Goal: Transaction & Acquisition: Obtain resource

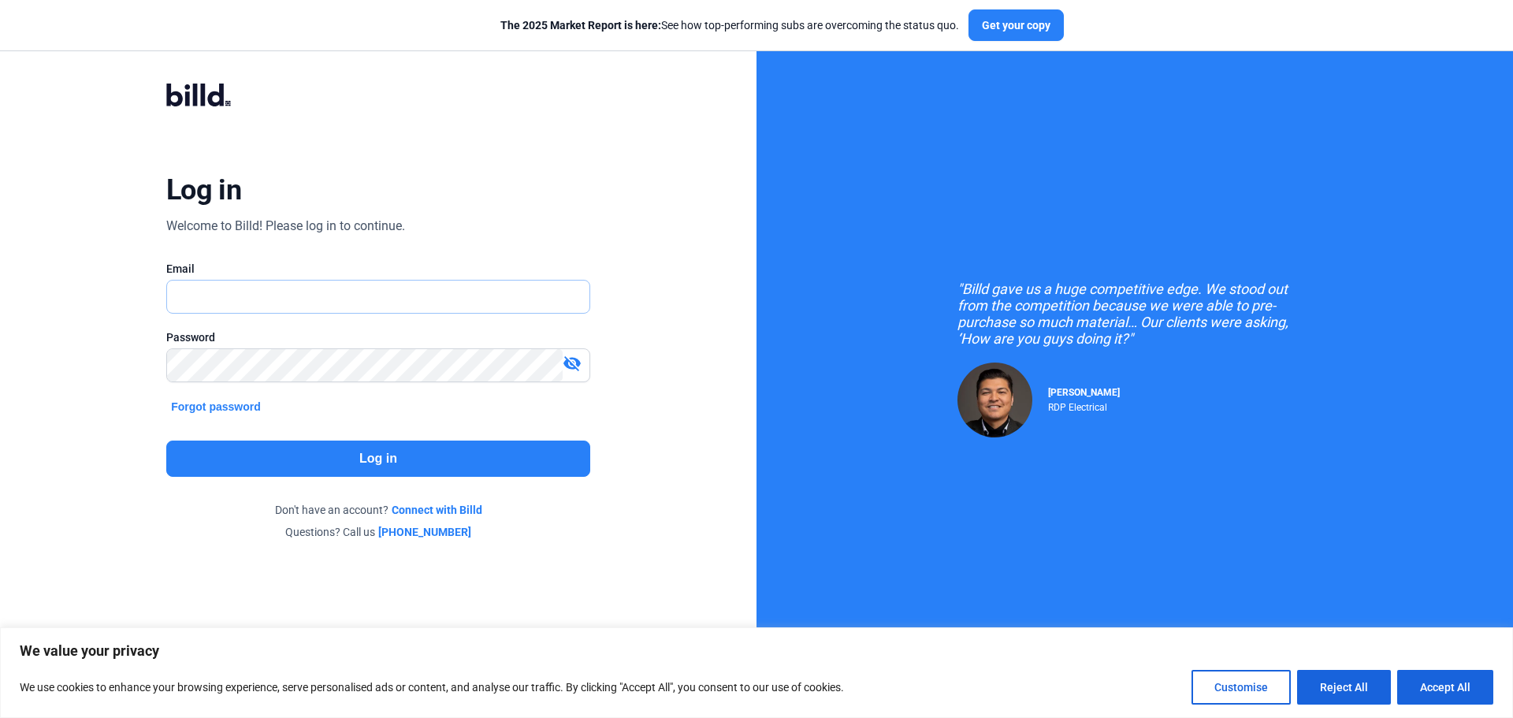
type input "[PERSON_NAME][EMAIL_ADDRESS][DOMAIN_NAME]"
click at [386, 452] on button "Log in" at bounding box center [378, 458] width 424 height 36
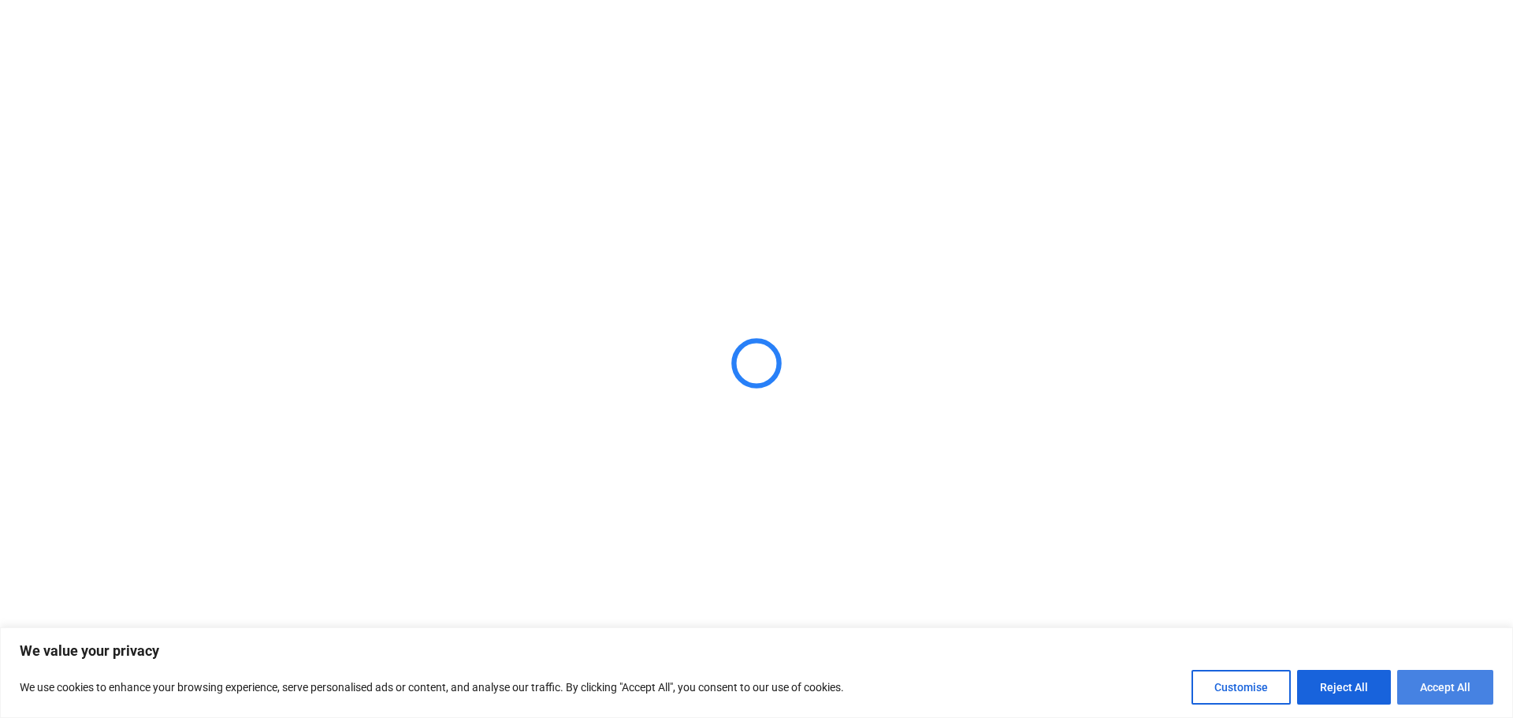
click at [1428, 682] on button "Accept All" at bounding box center [1445, 687] width 96 height 35
checkbox input "true"
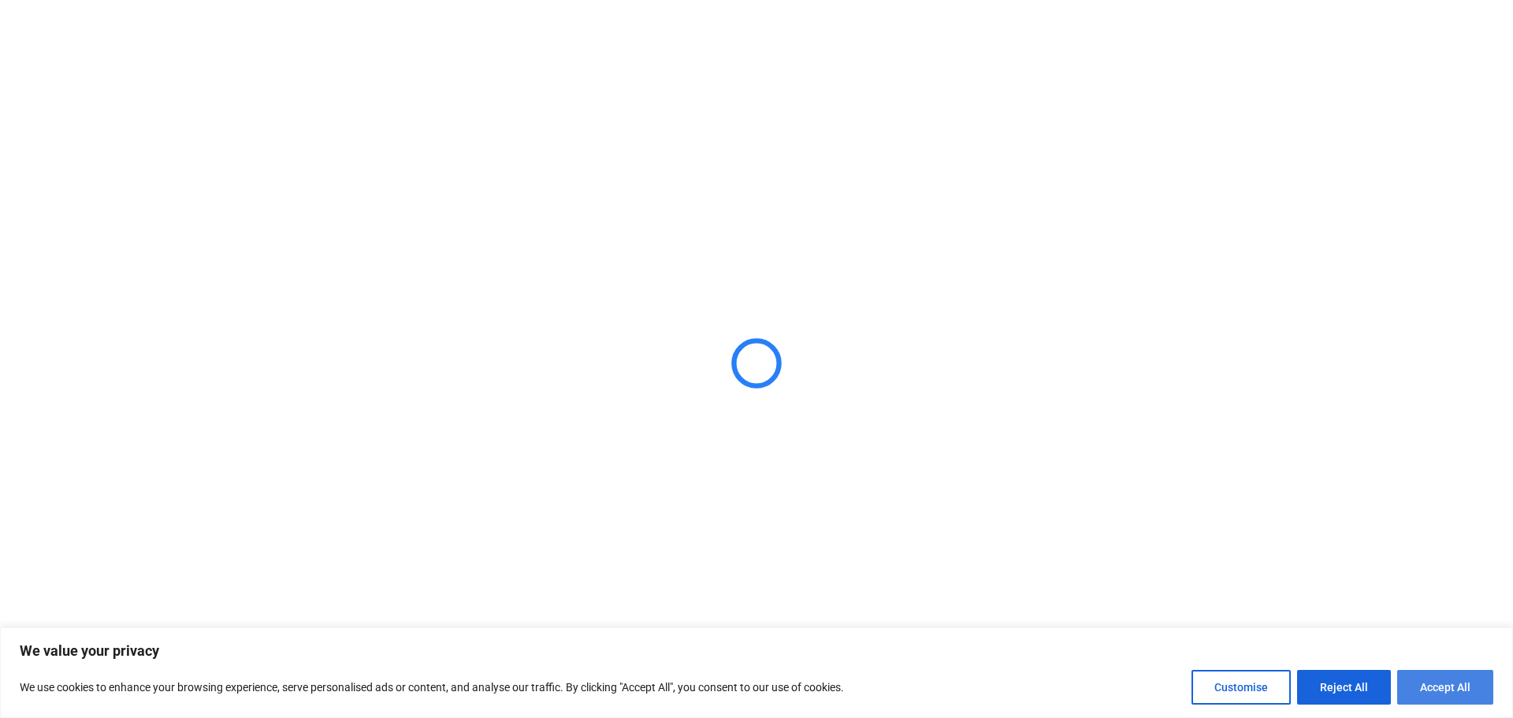
checkbox input "true"
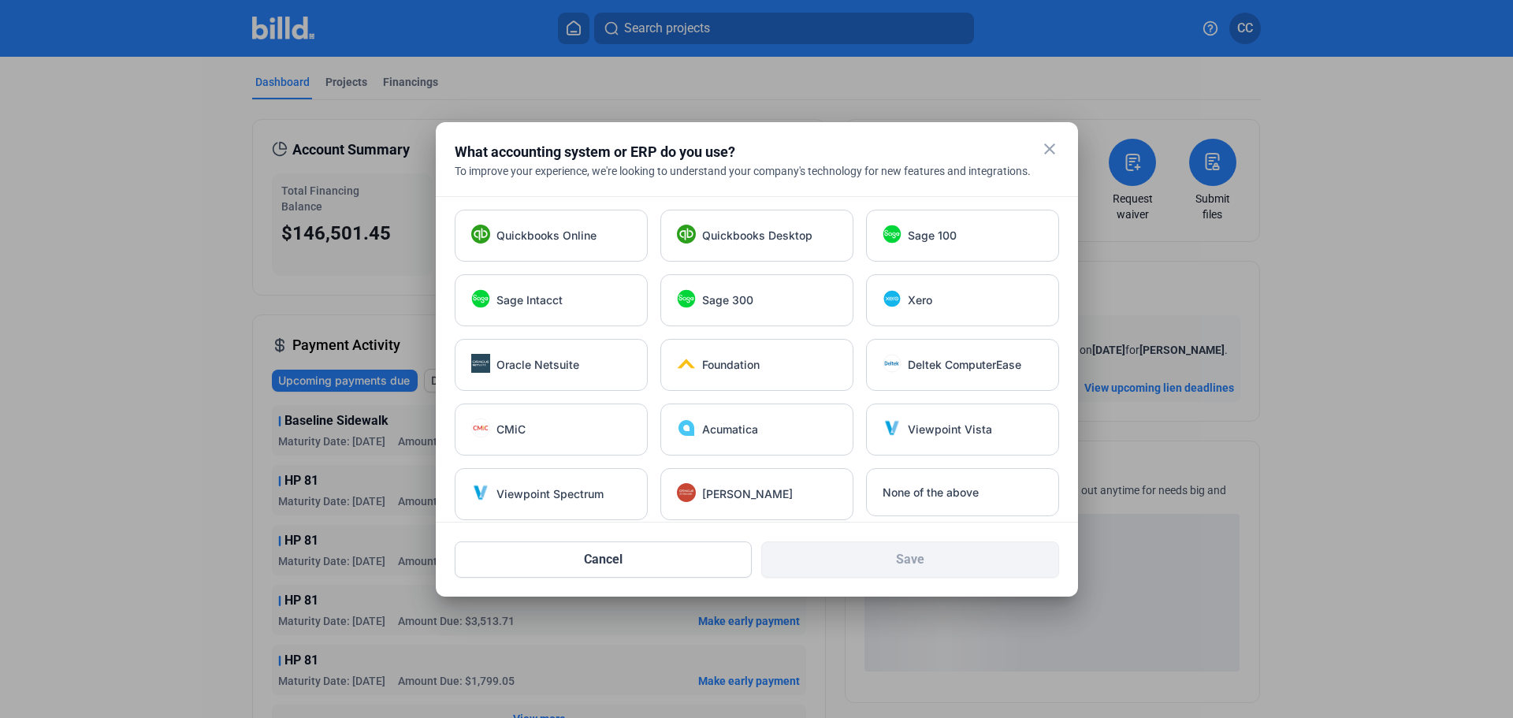
click at [1050, 149] on mat-icon "close" at bounding box center [1049, 148] width 19 height 19
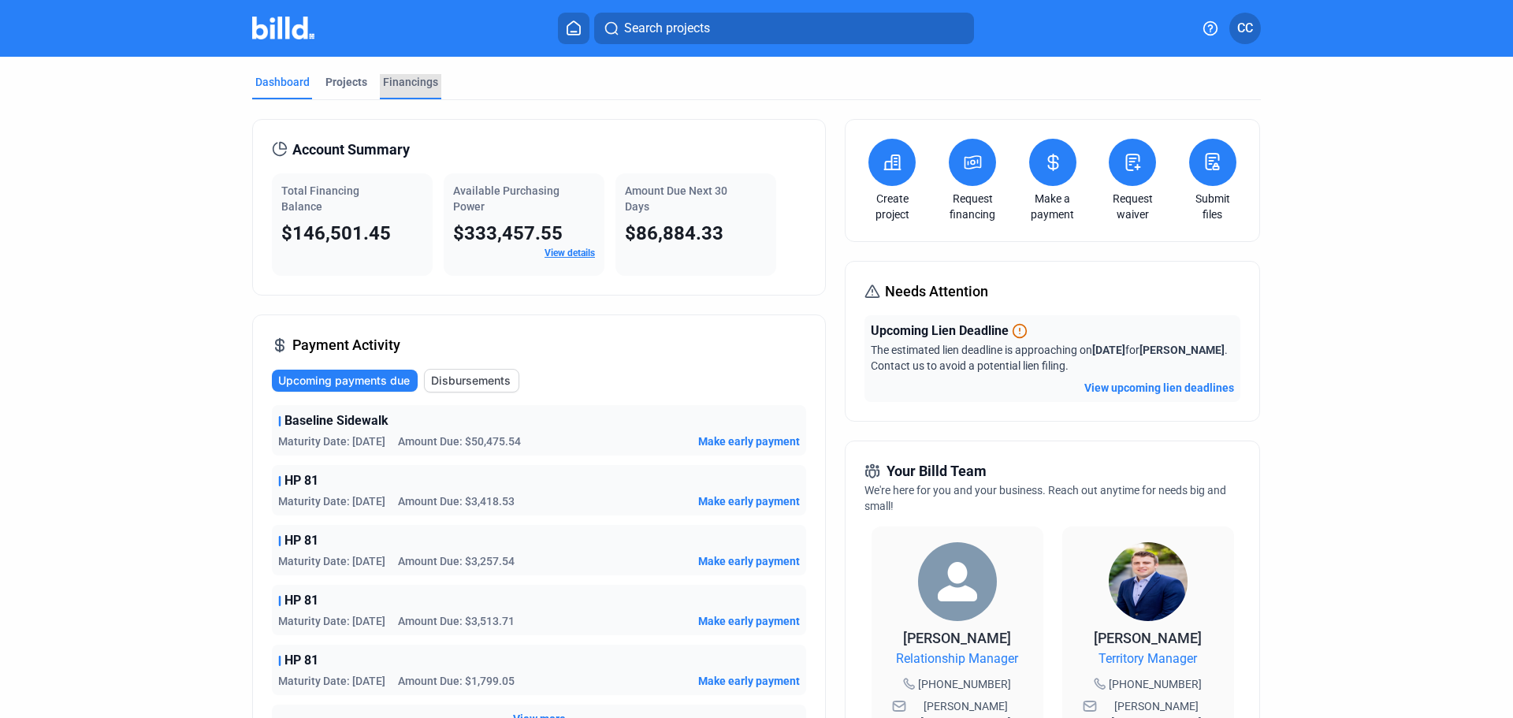
click at [407, 76] on div "Financings" at bounding box center [410, 82] width 55 height 16
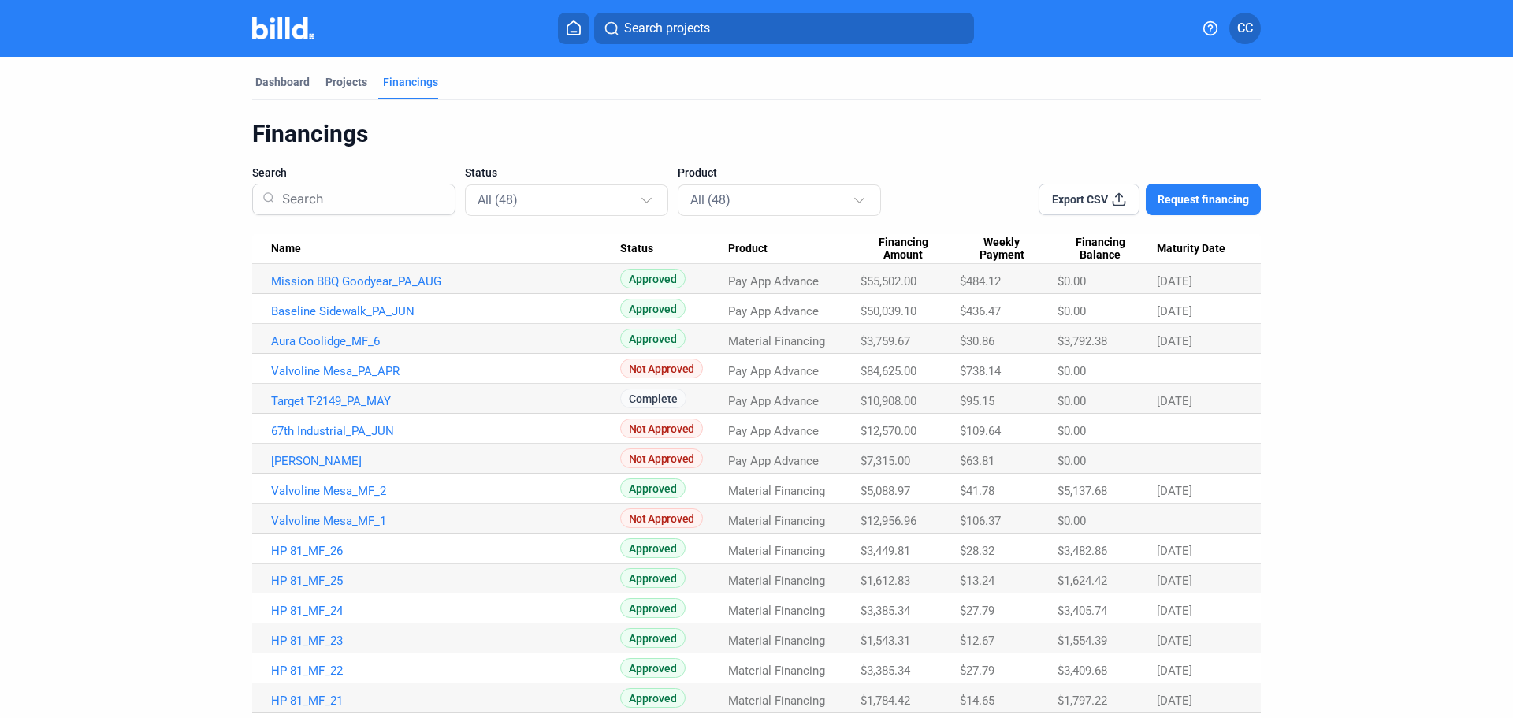
click at [1179, 246] on span "Maturity Date" at bounding box center [1191, 249] width 69 height 14
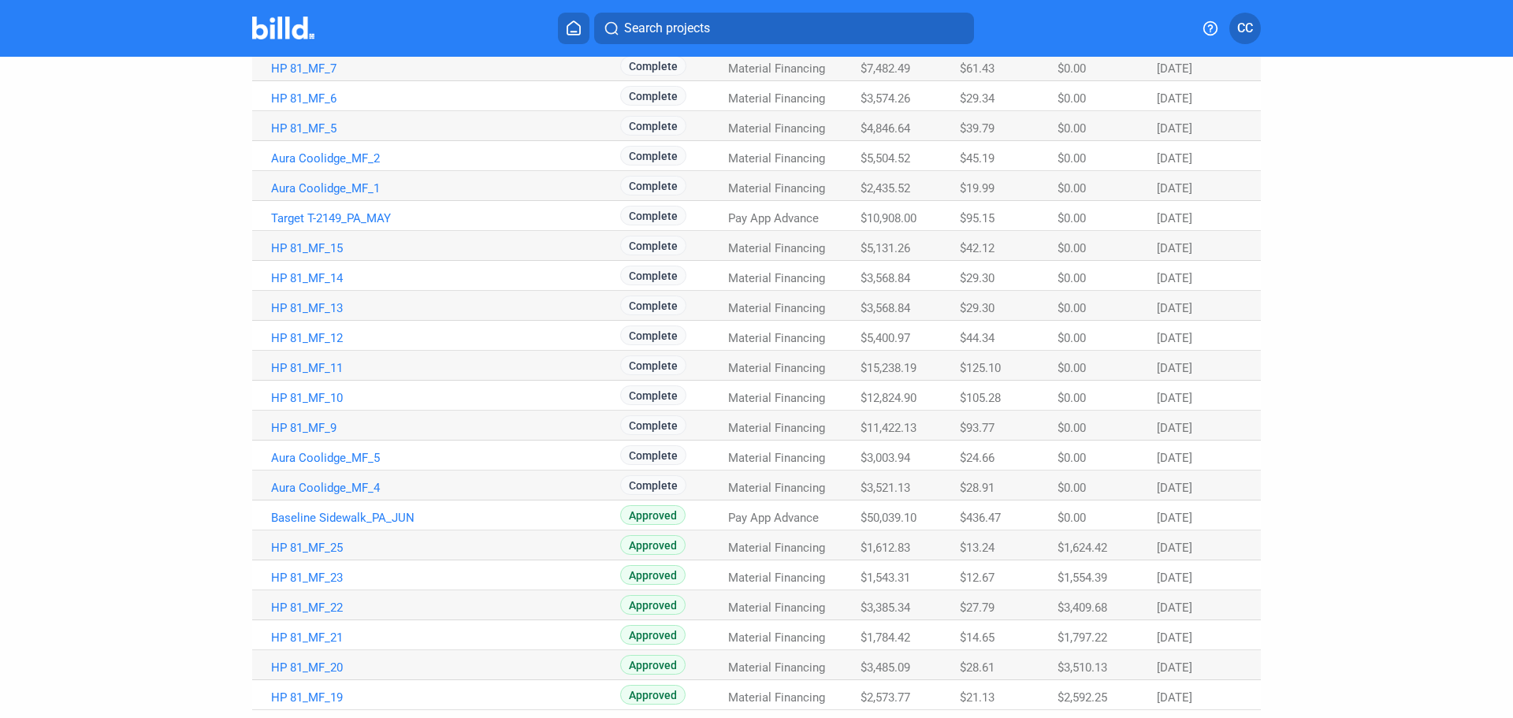
scroll to position [823, 0]
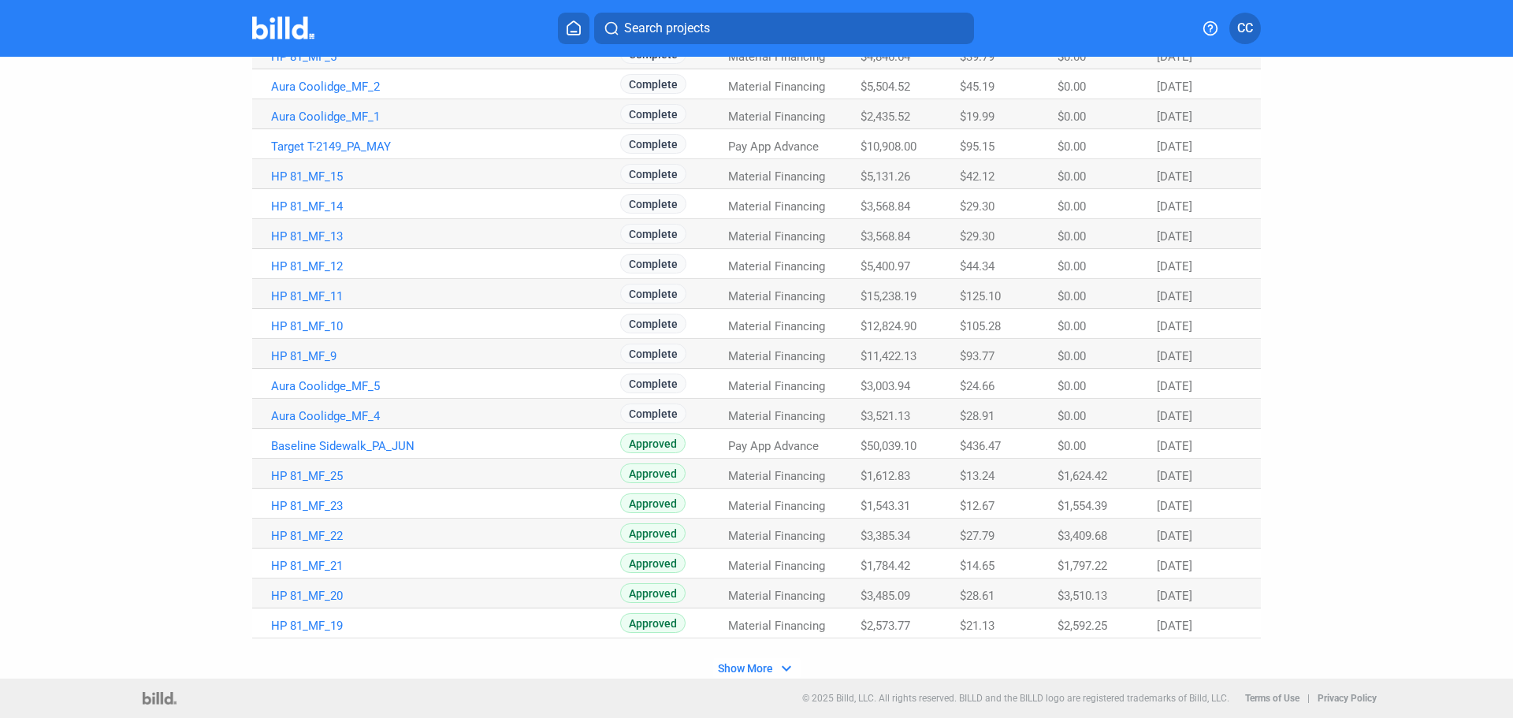
click at [737, 671] on span "Show More" at bounding box center [745, 668] width 55 height 13
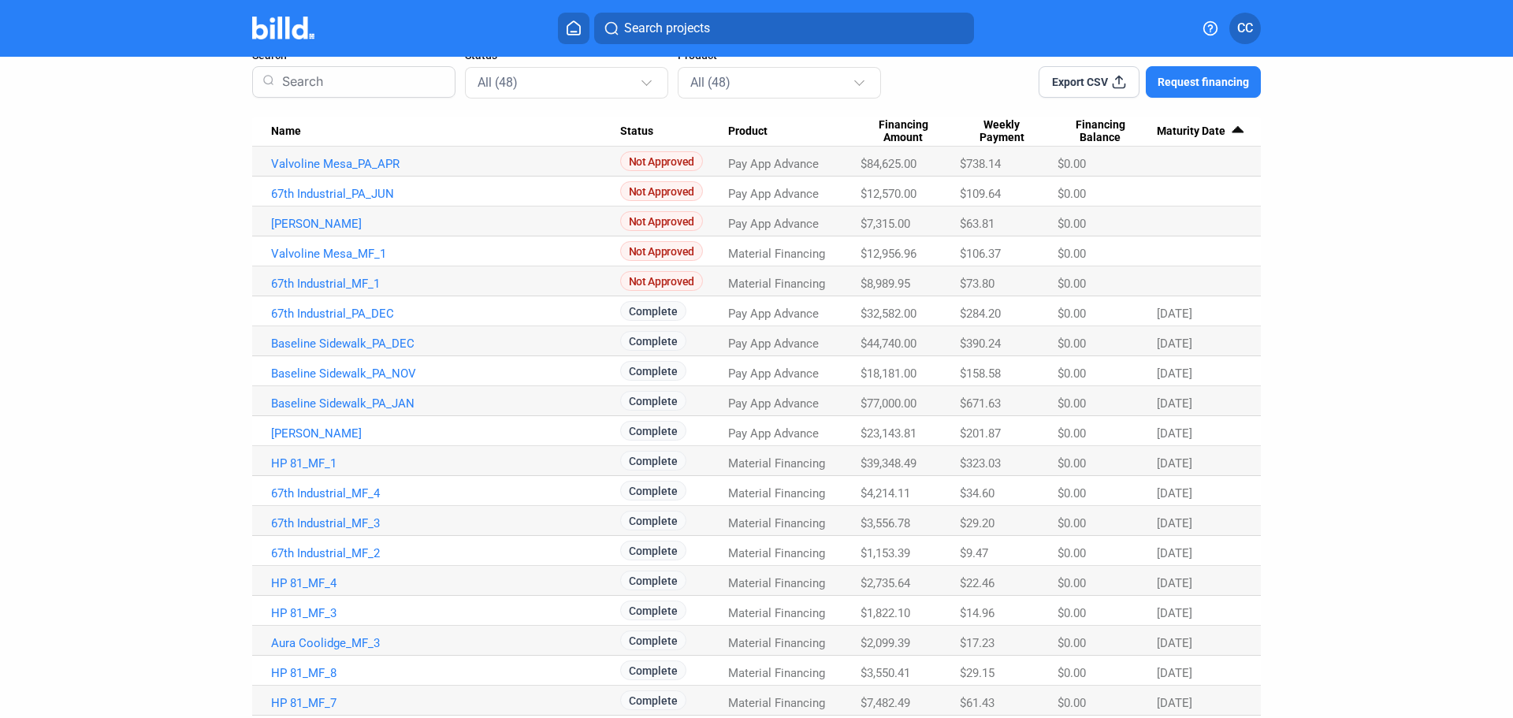
scroll to position [0, 0]
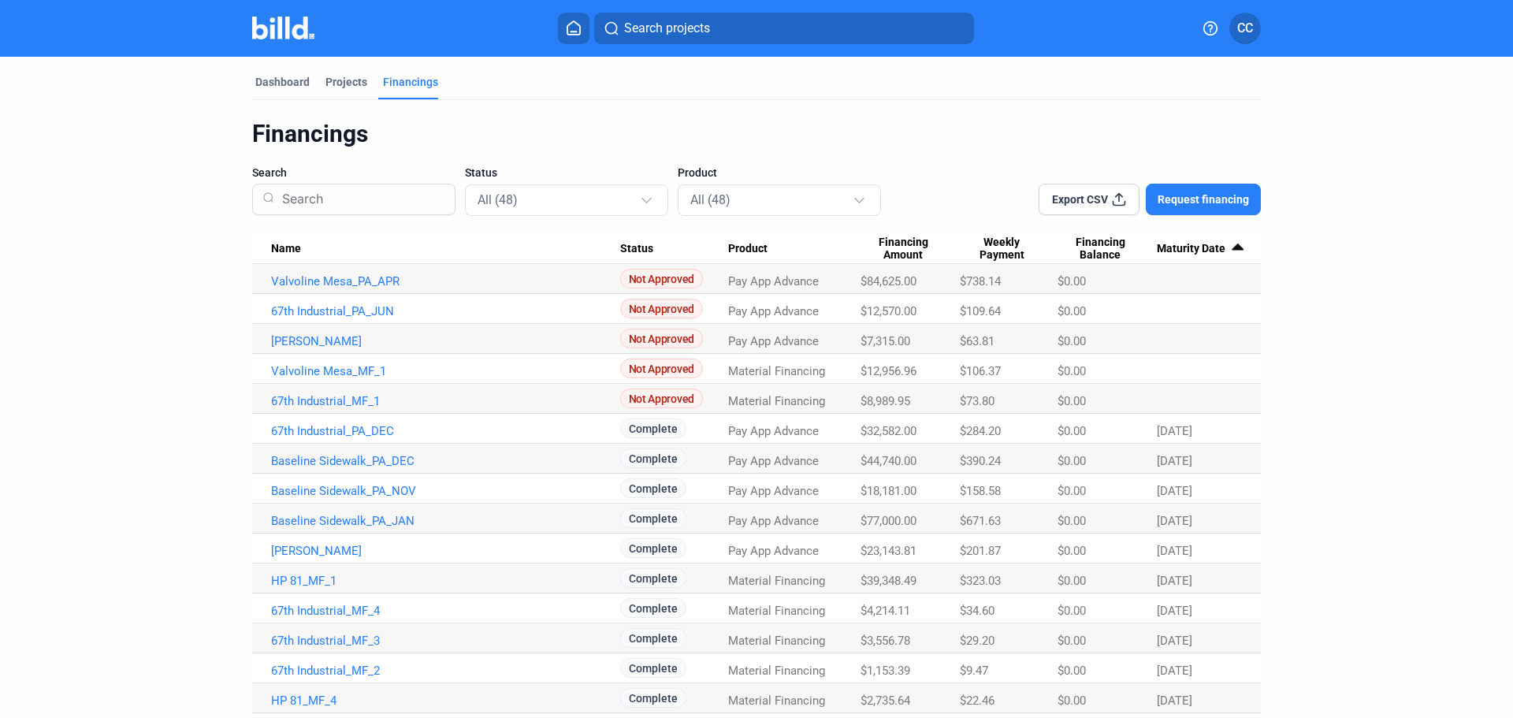
click at [1074, 200] on span "Export CSV" at bounding box center [1080, 199] width 56 height 16
click at [1247, 19] on span "CC" at bounding box center [1245, 28] width 16 height 19
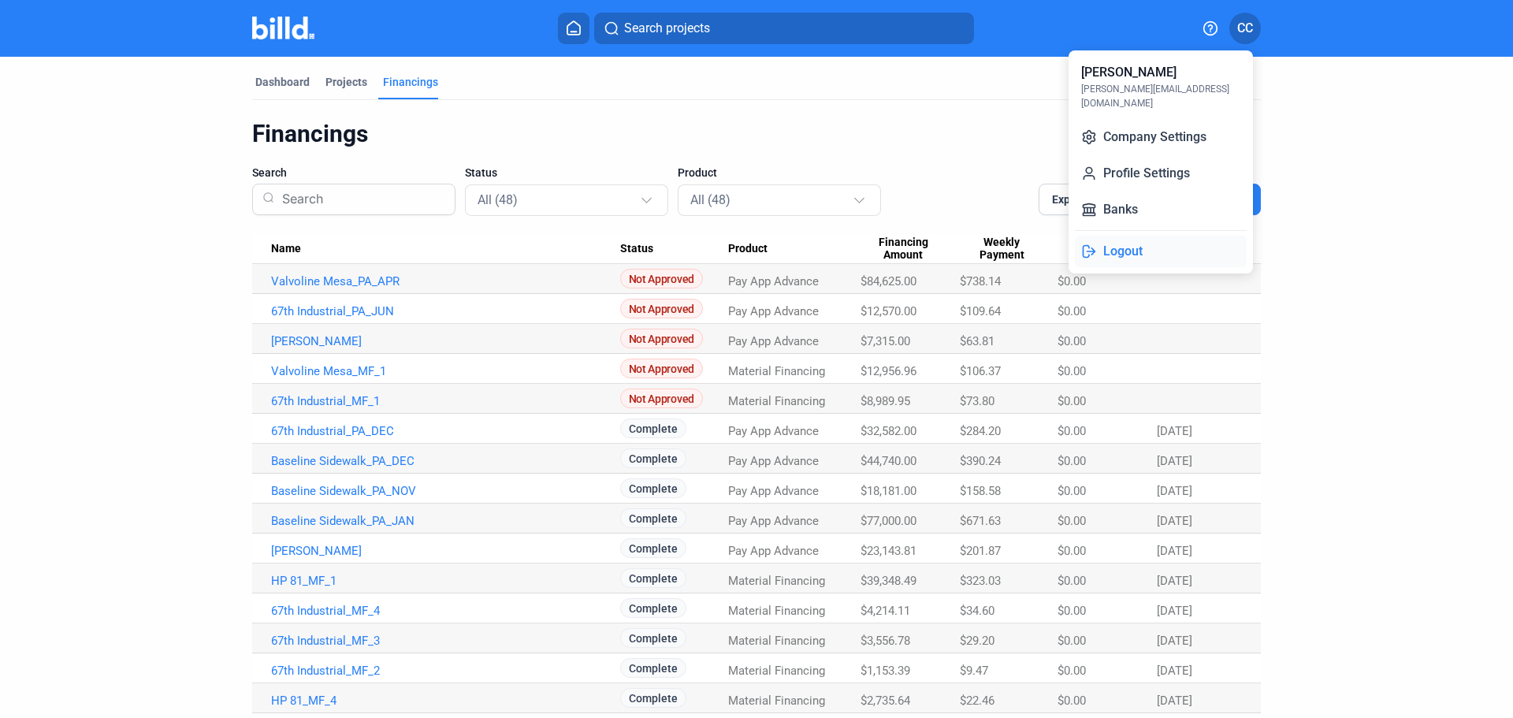
click at [1131, 236] on button "Logout" at bounding box center [1161, 252] width 172 height 32
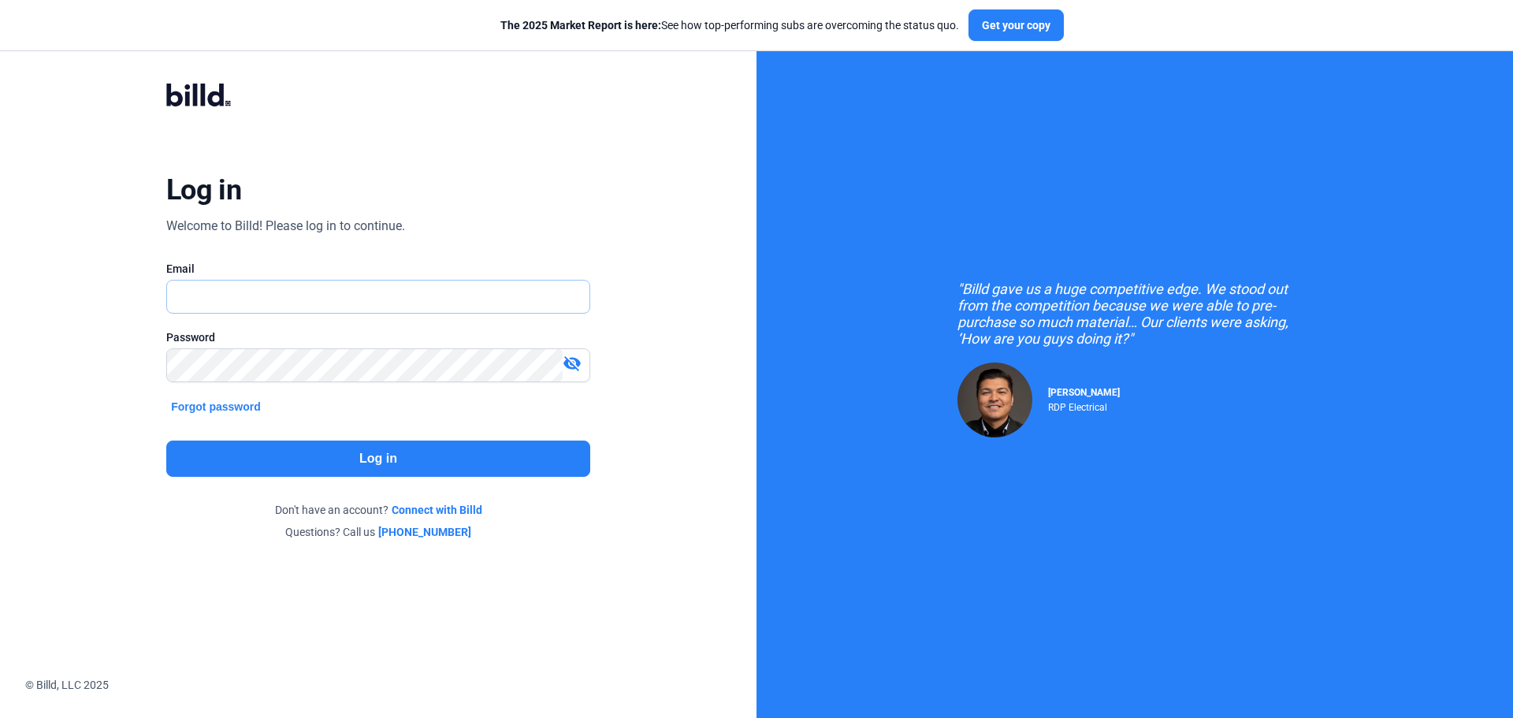
type input "[PERSON_NAME][EMAIL_ADDRESS][DOMAIN_NAME]"
